Goal: Communication & Community: Connect with others

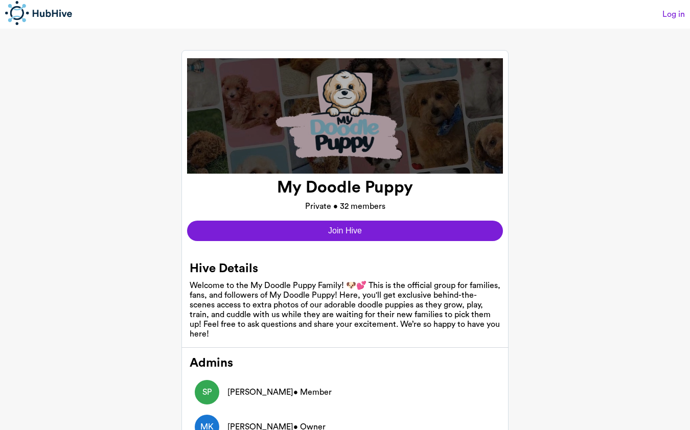
click at [398, 199] on div "My Doodle Puppy Private • 32 members" at bounding box center [345, 193] width 316 height 39
click at [391, 230] on button "Join Hive" at bounding box center [345, 231] width 316 height 20
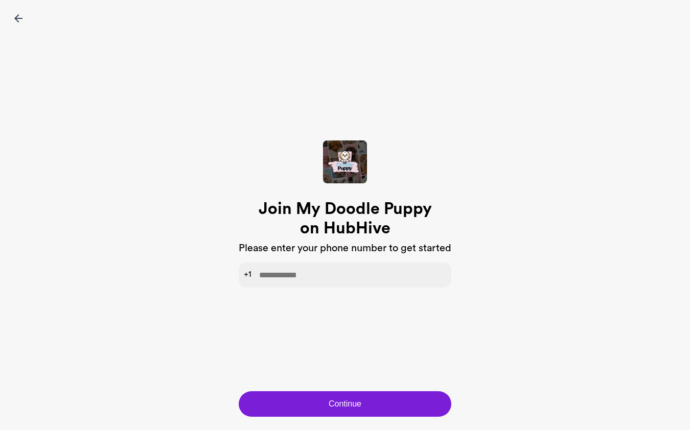
click at [368, 268] on input "tel" at bounding box center [345, 275] width 213 height 25
type input "**********"
click at [301, 401] on button "Continue" at bounding box center [345, 405] width 213 height 26
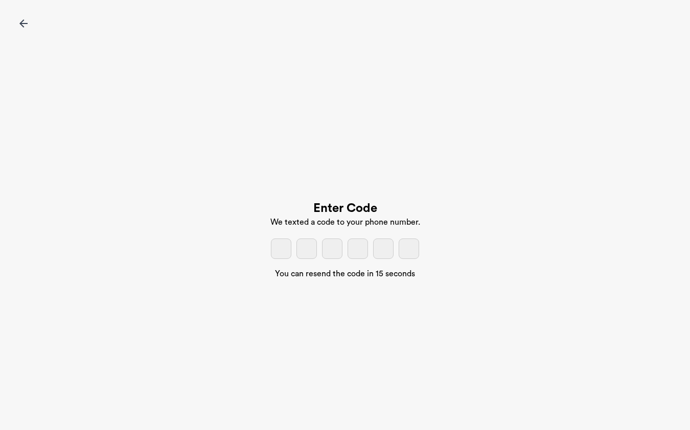
click at [279, 249] on input "tel" at bounding box center [281, 249] width 20 height 20
type input "*"
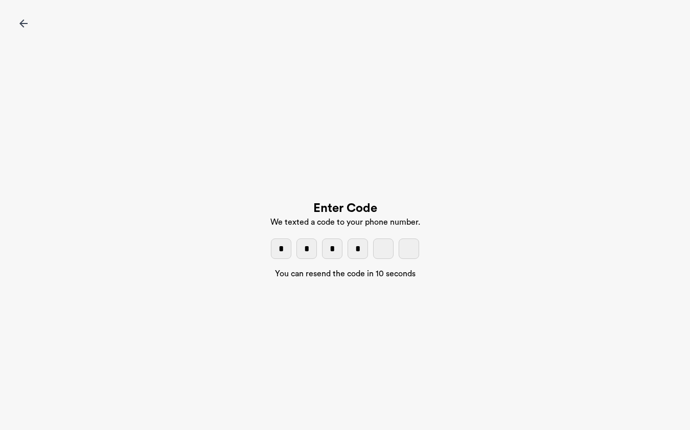
type input "*"
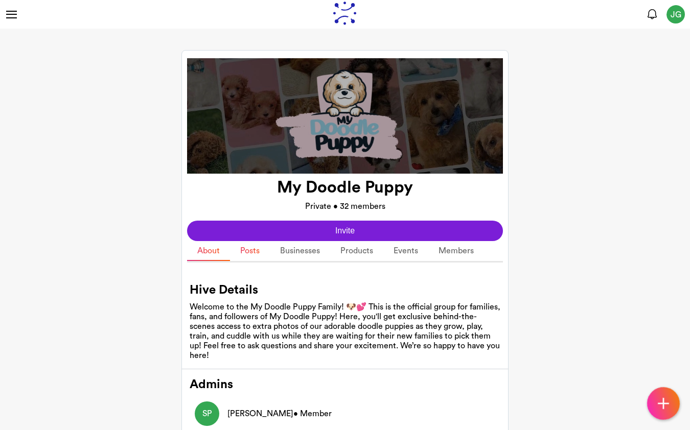
click at [253, 247] on link "Posts" at bounding box center [250, 251] width 40 height 20
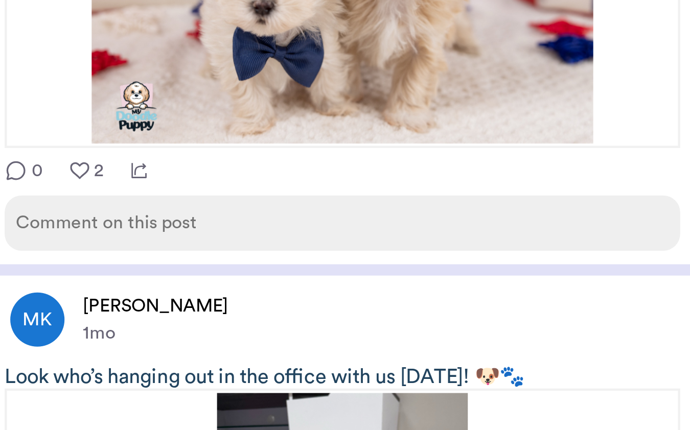
scroll to position [2586, 0]
